Goal: Transaction & Acquisition: Download file/media

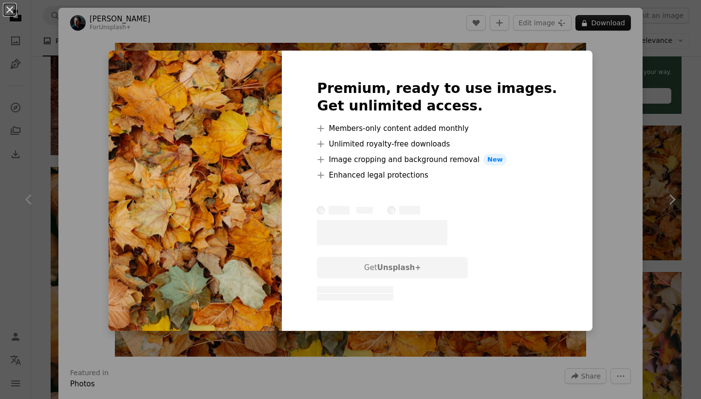
scroll to position [391, 0]
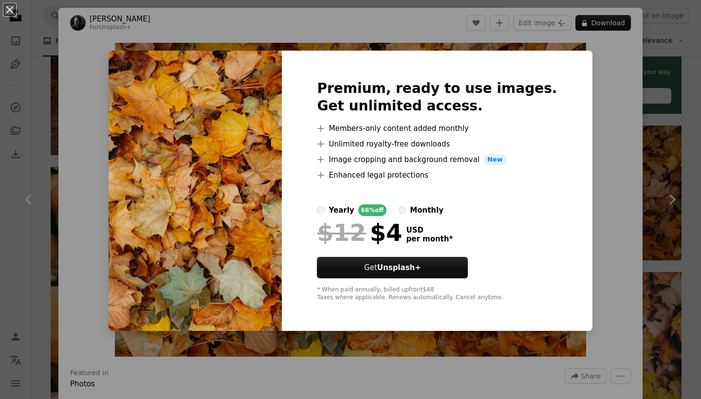
click at [625, 63] on div "An X shape Premium, ready to use images. Get unlimited access. A plus sign Memb…" at bounding box center [350, 199] width 701 height 399
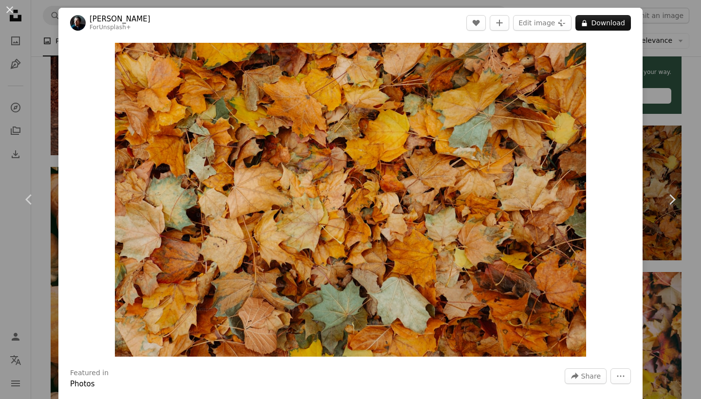
click at [654, 23] on div "An X shape Chevron left Chevron right [PERSON_NAME] For Unsplash+ A heart A plu…" at bounding box center [350, 199] width 701 height 399
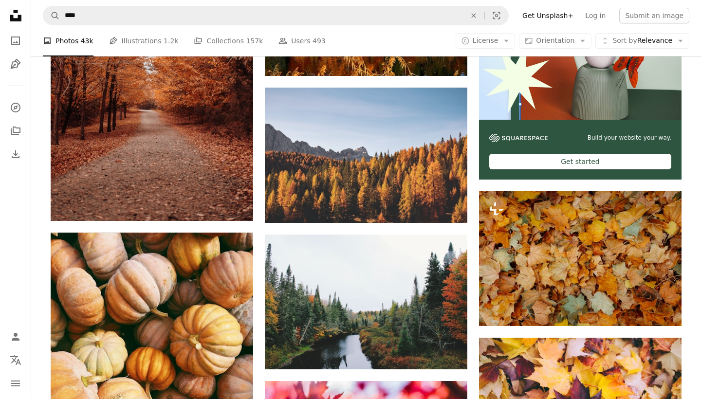
scroll to position [327, 0]
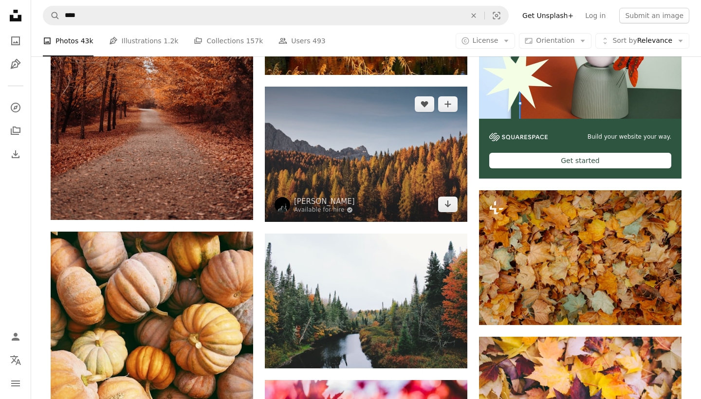
click at [403, 161] on img at bounding box center [366, 154] width 202 height 135
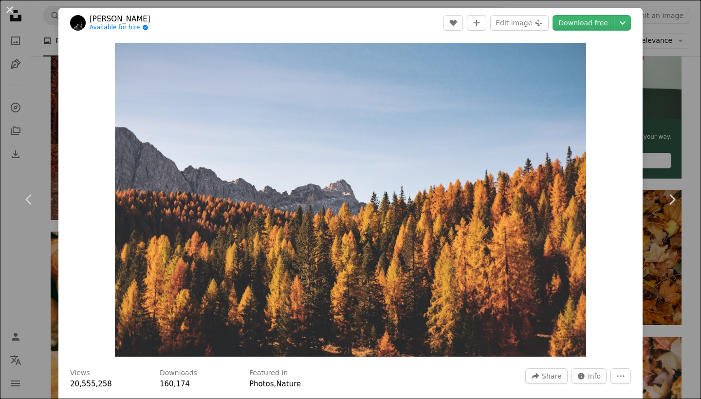
click at [660, 75] on div "An X shape Chevron left Chevron right [PERSON_NAME] Available for hire A checkm…" at bounding box center [350, 199] width 701 height 399
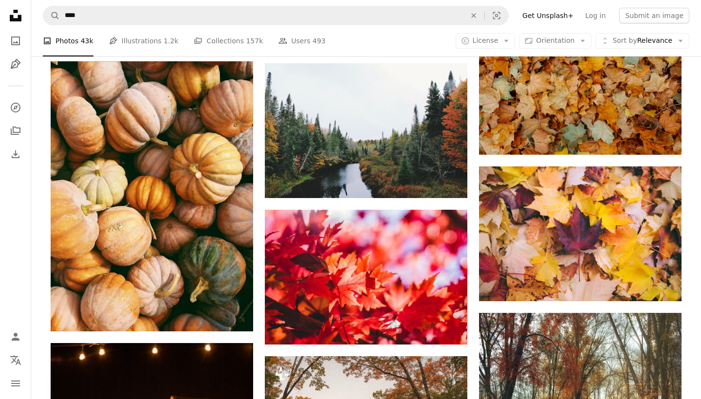
scroll to position [512, 0]
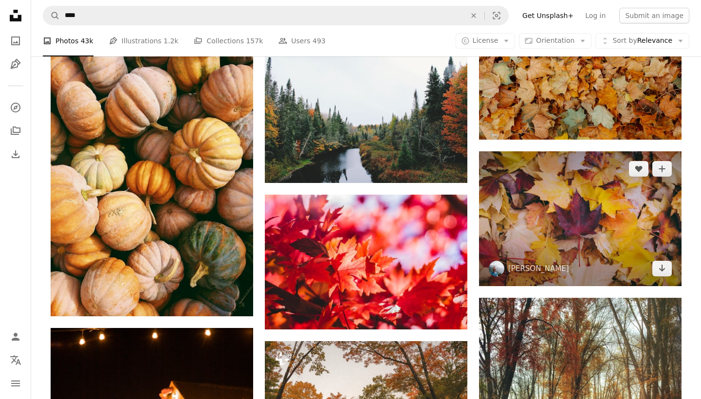
click at [648, 218] on img at bounding box center [580, 218] width 202 height 135
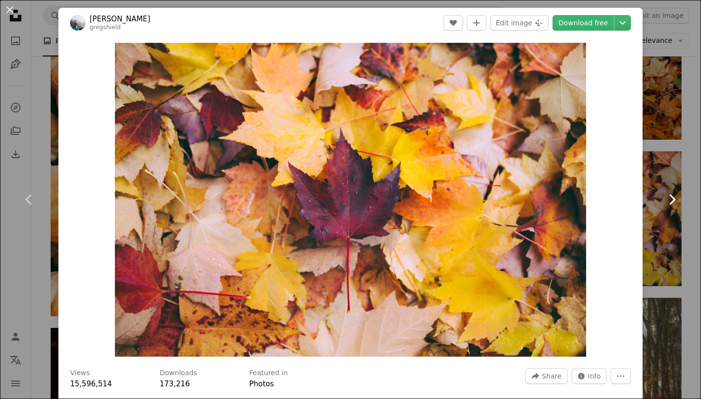
click at [693, 231] on link "Chevron right" at bounding box center [671, 199] width 58 height 93
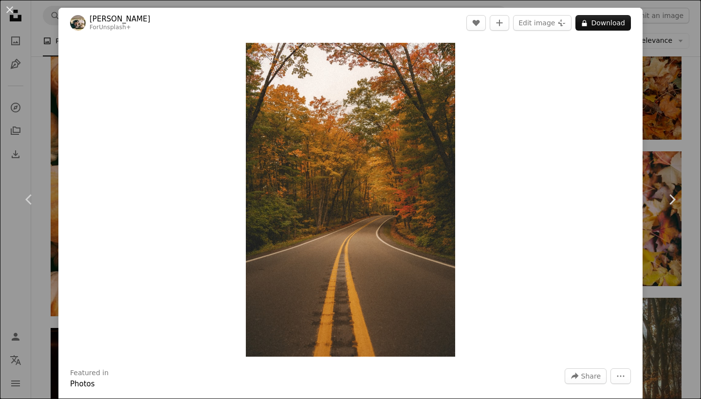
click at [700, 69] on div "An X shape Chevron left Chevron right Hans For Unsplash+ A heart A plus sign Ed…" at bounding box center [350, 199] width 701 height 399
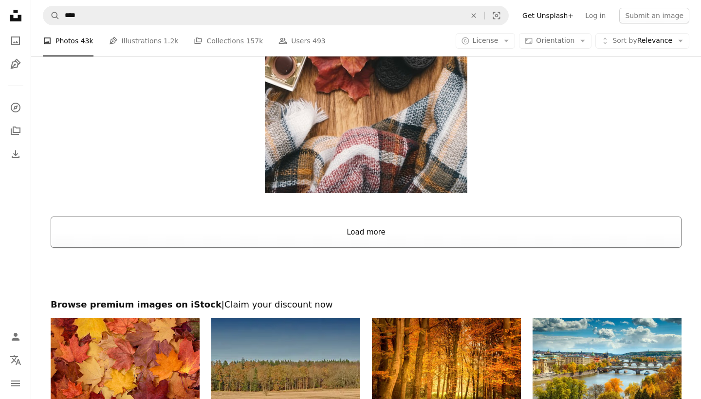
scroll to position [1776, 0]
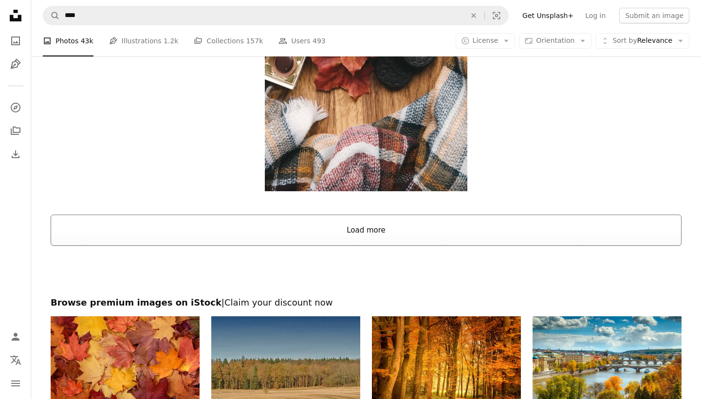
click at [451, 225] on button "Load more" at bounding box center [366, 230] width 631 height 31
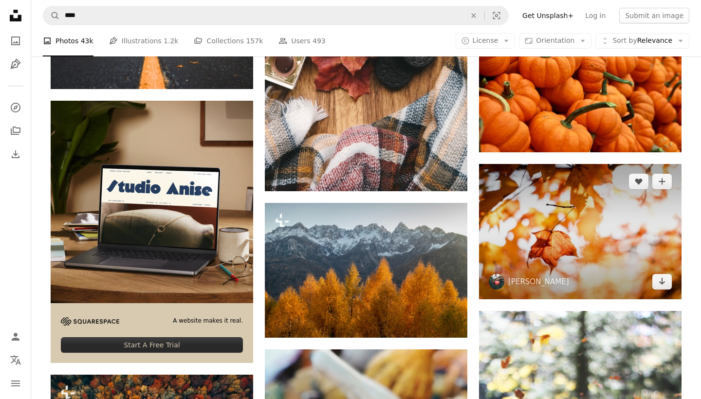
click at [613, 224] on img at bounding box center [580, 231] width 202 height 135
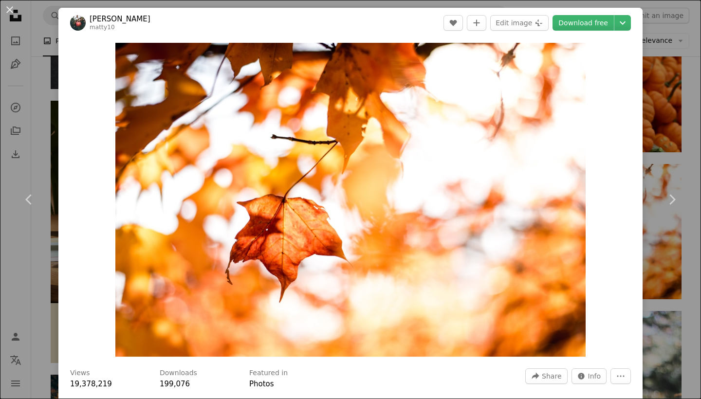
click at [700, 152] on div "An X shape Chevron left Chevron right Matt matty10 A heart A plus sign Edit ima…" at bounding box center [350, 199] width 701 height 399
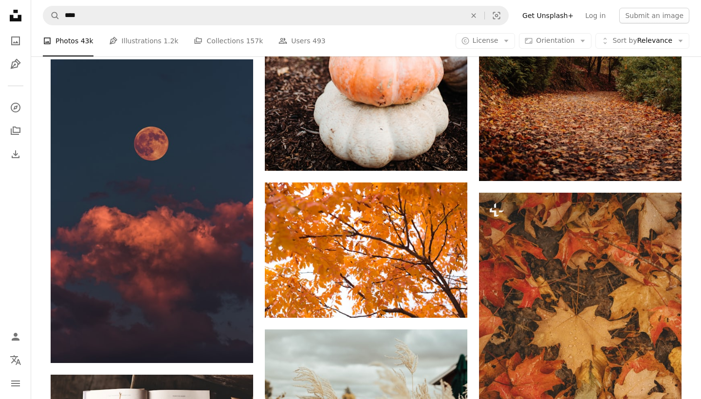
scroll to position [5237, 0]
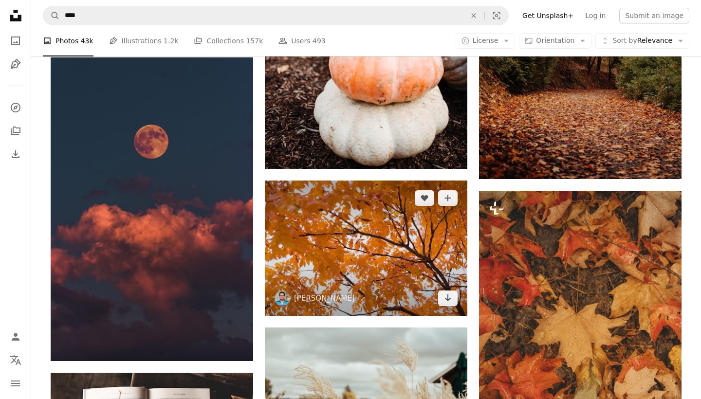
click at [384, 246] on img at bounding box center [366, 248] width 202 height 135
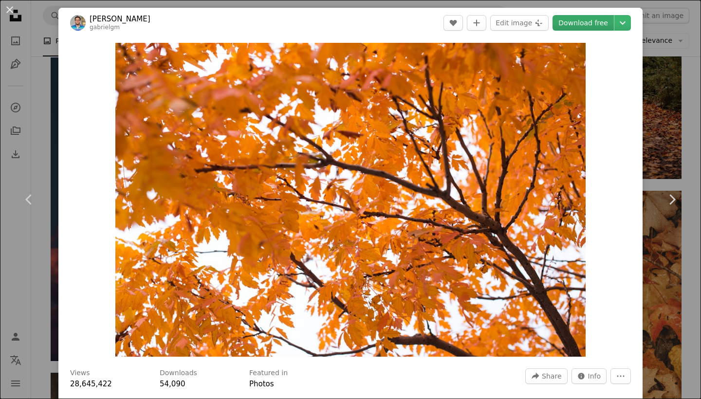
click at [599, 25] on link "Download free" at bounding box center [582, 23] width 61 height 16
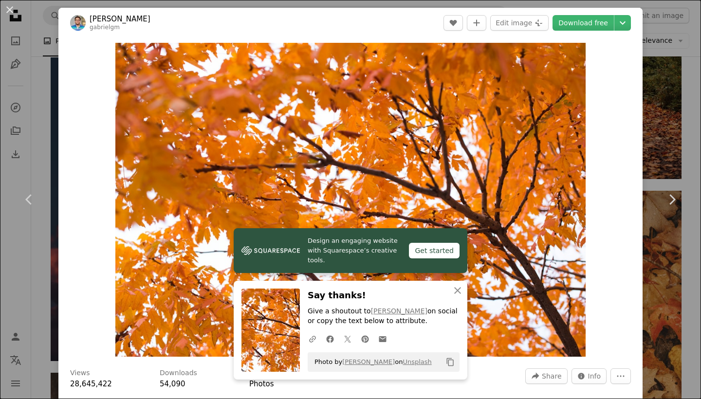
click at [695, 68] on div "An X shape Chevron left Chevron right [PERSON_NAME] Marengo gabrielgm A heart A…" at bounding box center [350, 199] width 701 height 399
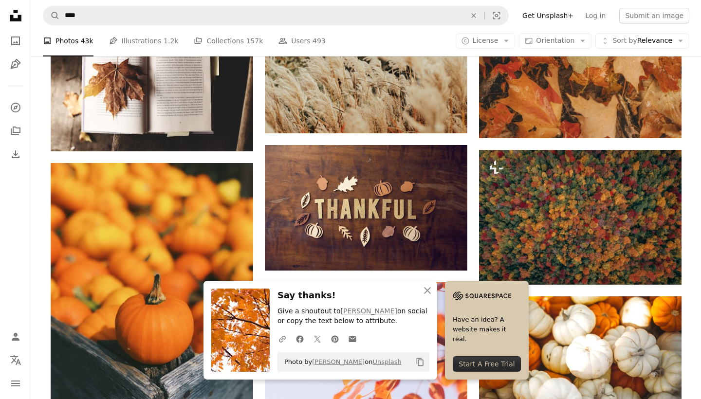
scroll to position [5597, 0]
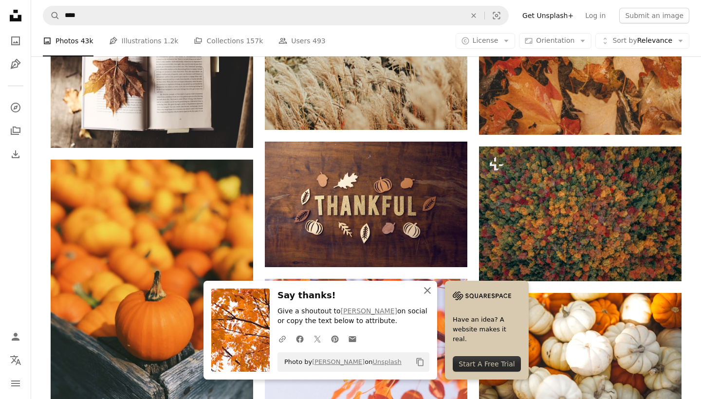
click at [429, 291] on icon "An X shape" at bounding box center [427, 291] width 12 height 12
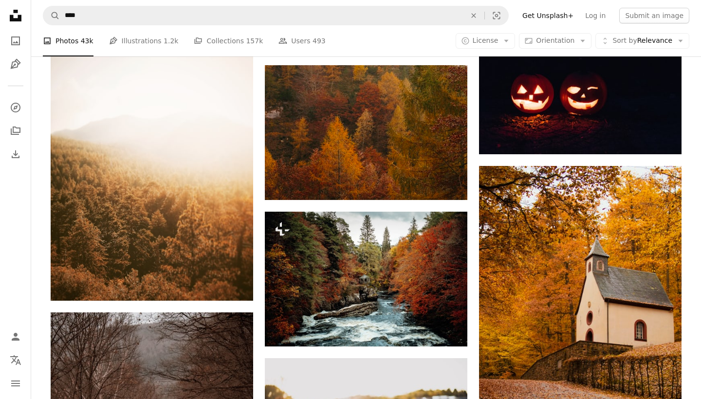
scroll to position [7503, 0]
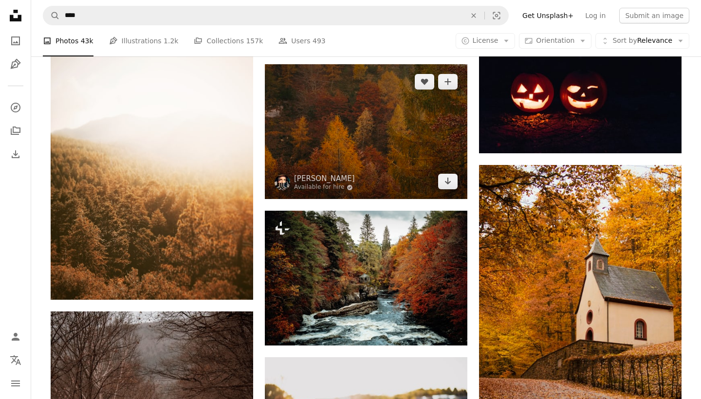
click at [401, 156] on img at bounding box center [366, 131] width 202 height 135
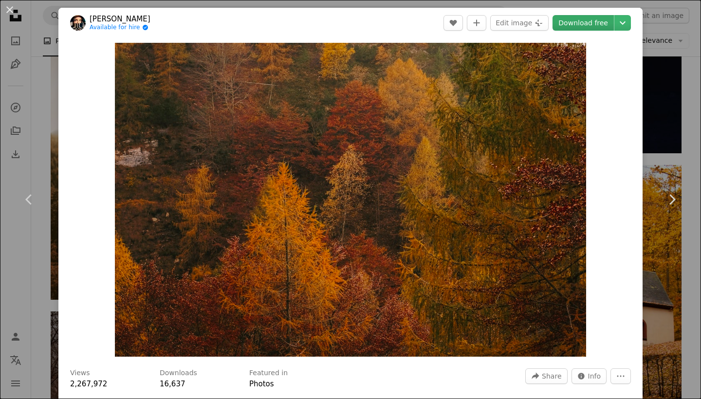
click at [595, 22] on link "Download free" at bounding box center [582, 23] width 61 height 16
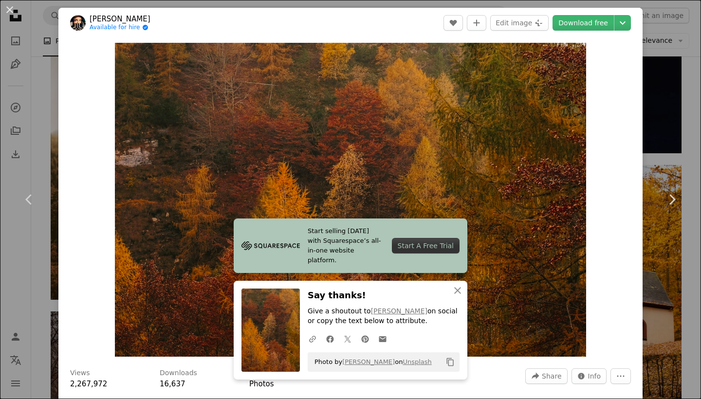
click at [700, 89] on div "An X shape Chevron left Chevron right [PERSON_NAME] Available for hire A checkm…" at bounding box center [350, 199] width 701 height 399
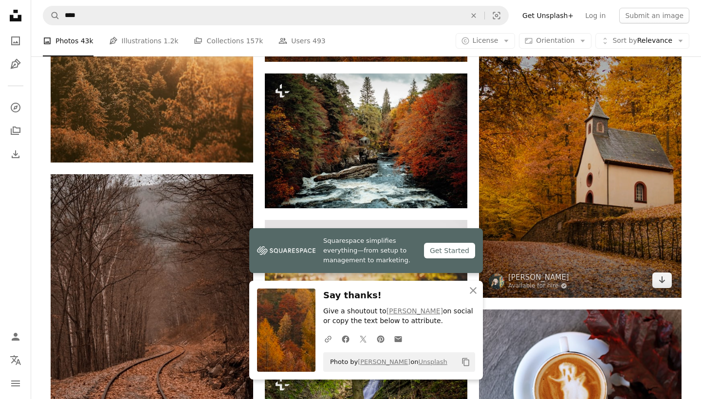
scroll to position [7660, 0]
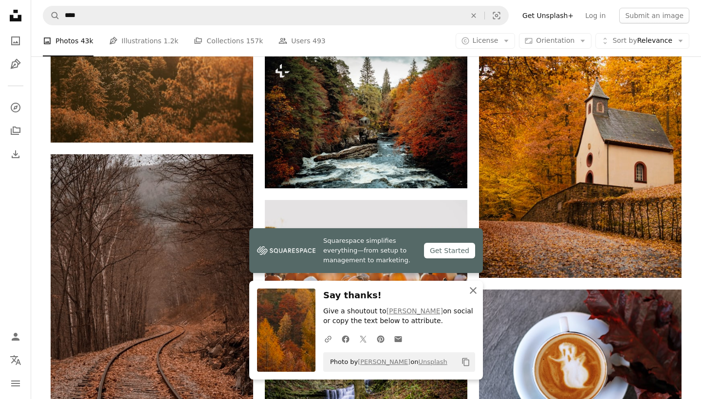
click at [474, 293] on icon "button" at bounding box center [473, 290] width 7 height 7
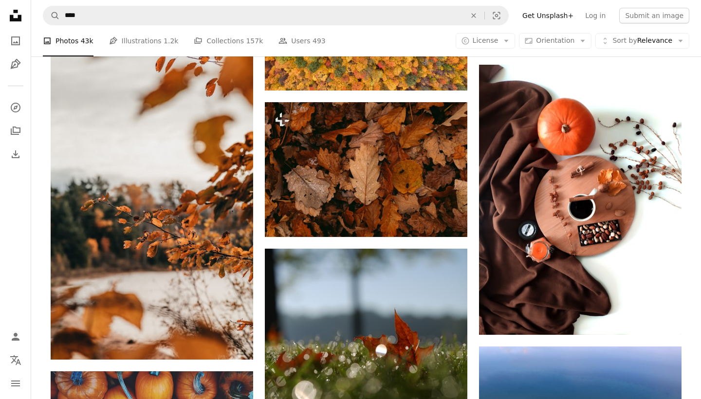
scroll to position [9733, 0]
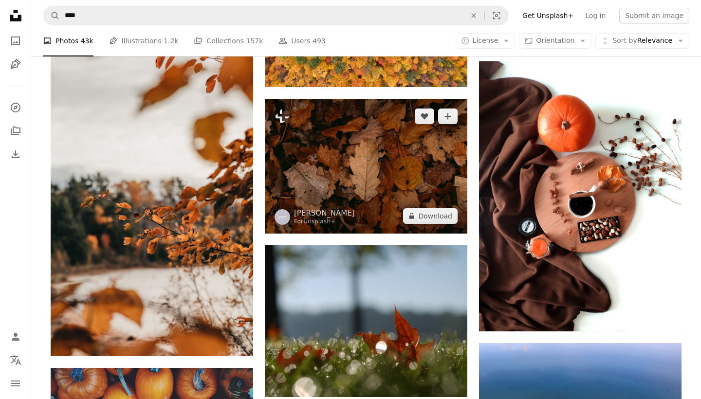
click at [399, 174] on img at bounding box center [366, 166] width 202 height 135
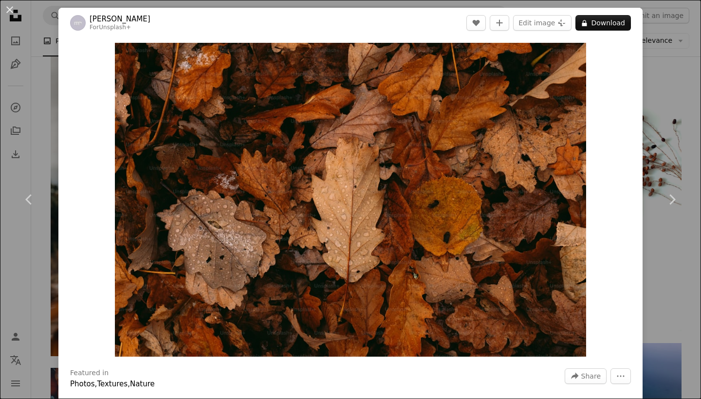
click at [682, 115] on div "An X shape Chevron left Chevron right [PERSON_NAME] For Unsplash+ A heart A plu…" at bounding box center [350, 199] width 701 height 399
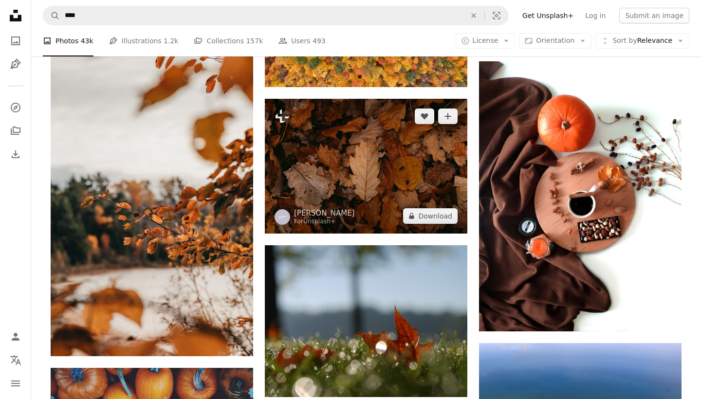
click at [380, 170] on img at bounding box center [366, 166] width 202 height 135
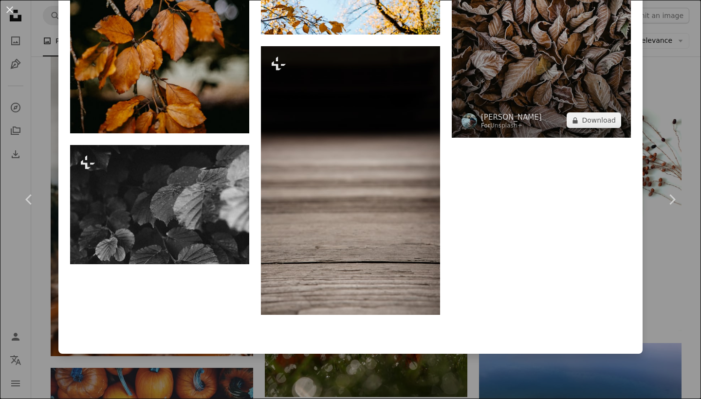
scroll to position [2857, 0]
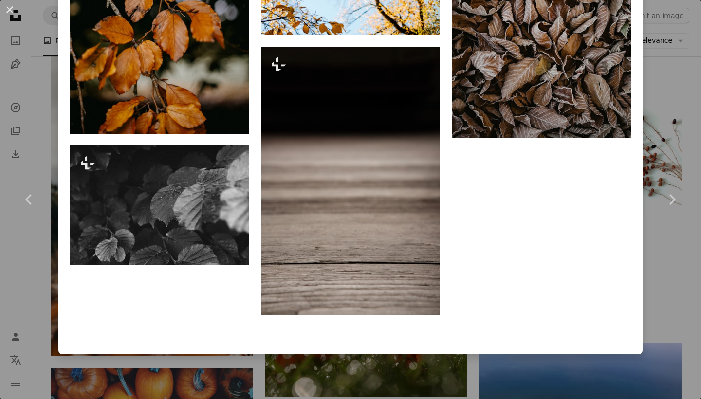
click at [695, 84] on div "An X shape Chevron left Chevron right [PERSON_NAME] For Unsplash+ A heart A plu…" at bounding box center [350, 199] width 701 height 399
